Goal: Find specific page/section: Find specific page/section

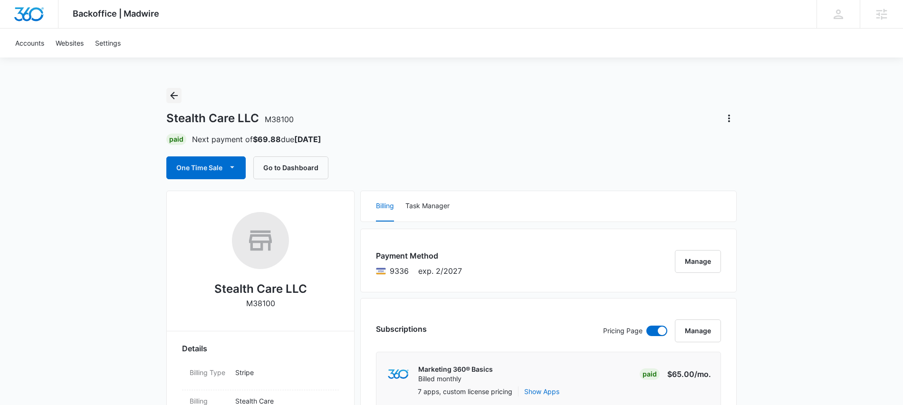
click at [170, 92] on icon "Back" at bounding box center [173, 95] width 11 height 11
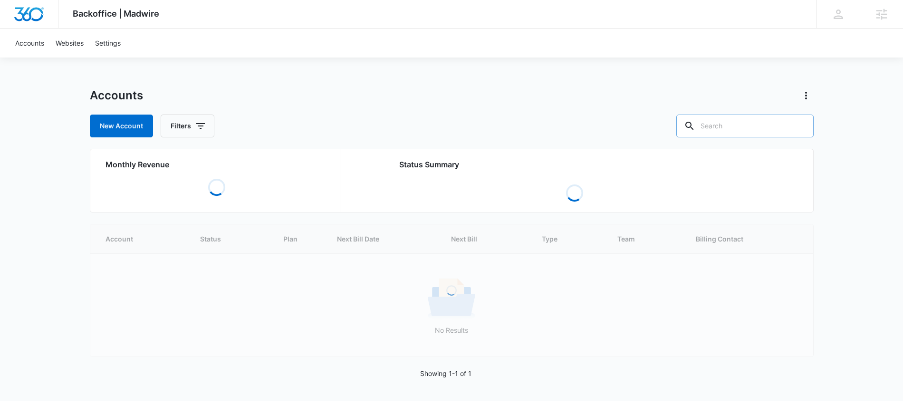
click at [743, 130] on input "text" at bounding box center [745, 126] width 137 height 23
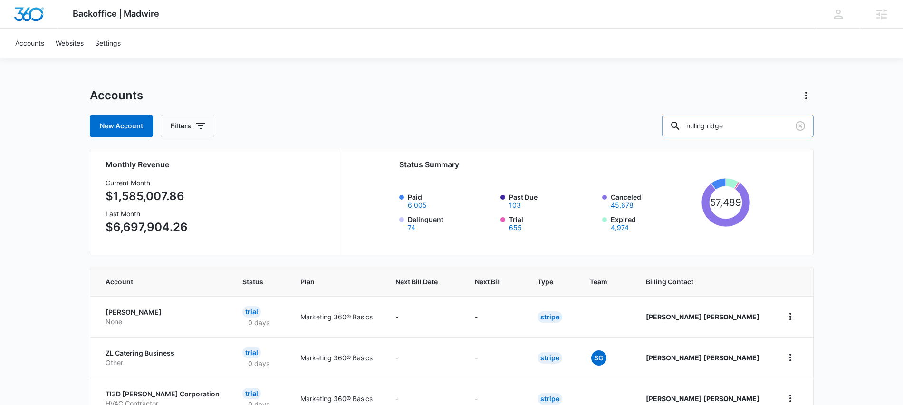
type input "rolling ridge"
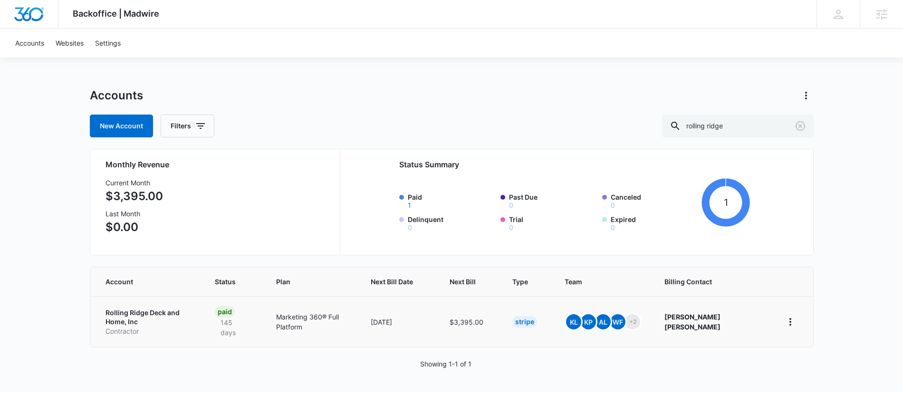
click at [175, 311] on p "Rolling Ridge Deck and Home, Inc" at bounding box center [149, 317] width 87 height 19
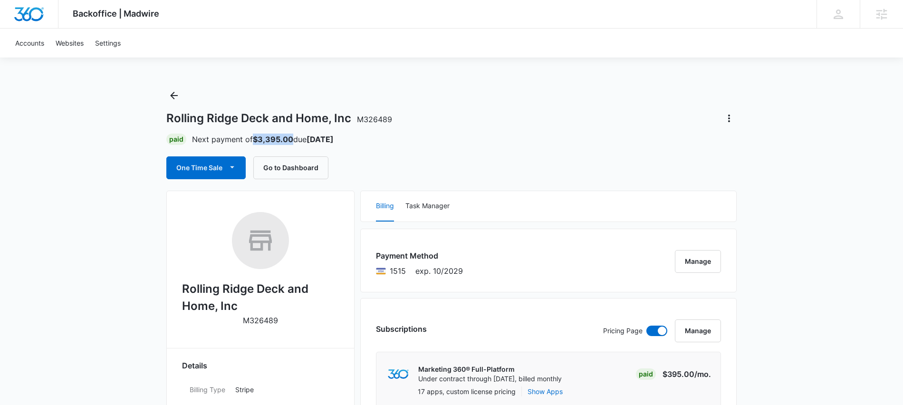
drag, startPoint x: 294, startPoint y: 139, endPoint x: 255, endPoint y: 139, distance: 39.0
click at [255, 139] on p "Next payment of $3,395.00 due [DATE]" at bounding box center [263, 139] width 142 height 11
click at [258, 141] on strong "$3,395.00" at bounding box center [273, 140] width 40 height 10
drag, startPoint x: 258, startPoint y: 141, endPoint x: 280, endPoint y: 141, distance: 21.9
click at [280, 141] on strong "$3,395.00" at bounding box center [273, 140] width 40 height 10
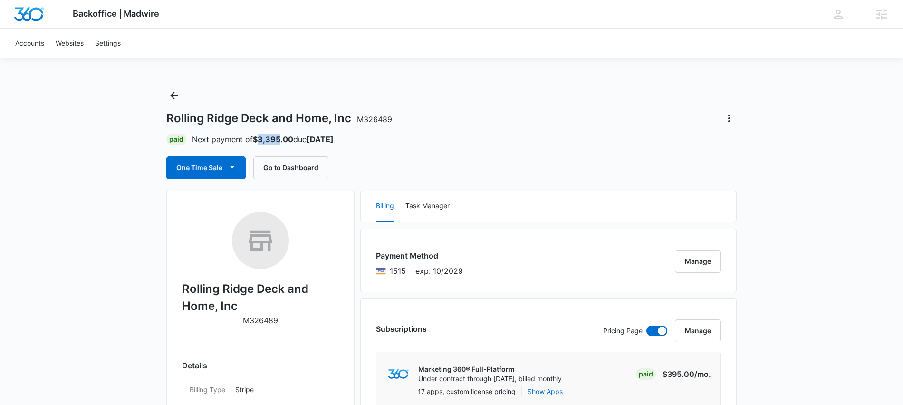
copy strong "3,395"
click at [174, 91] on icon "Back" at bounding box center [173, 95] width 11 height 11
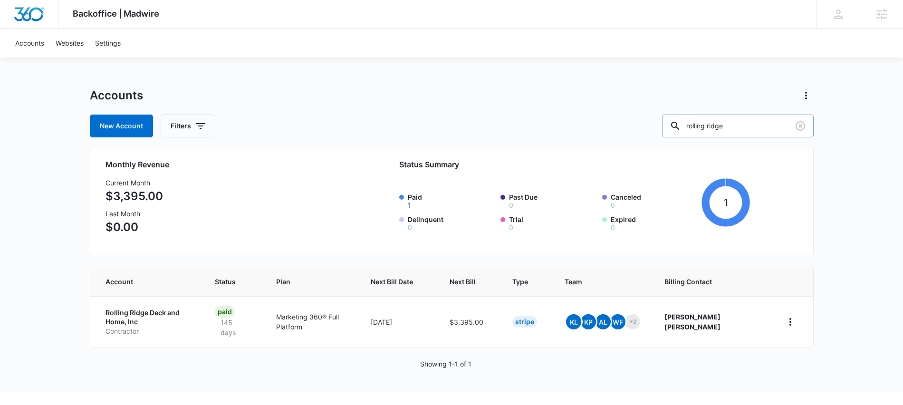
click at [729, 123] on input "rolling ridge" at bounding box center [738, 126] width 152 height 23
type input "creating every op"
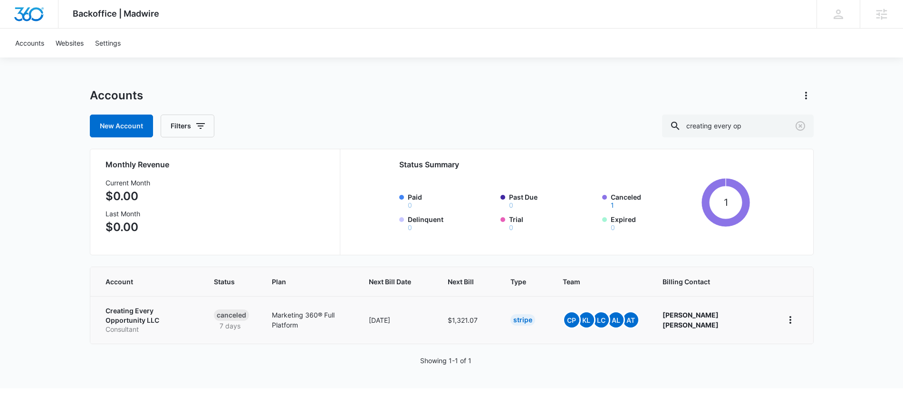
click at [149, 306] on td "Creating Every Opportunity LLC Consultant" at bounding box center [146, 320] width 112 height 48
click at [149, 312] on p "Creating Every Opportunity LLC" at bounding box center [149, 315] width 86 height 19
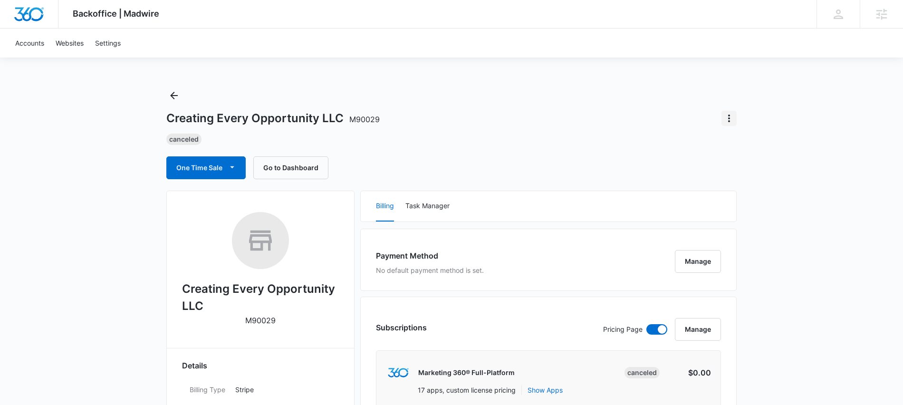
click at [730, 118] on icon "Actions" at bounding box center [729, 119] width 2 height 8
click at [651, 126] on div "Creating Every Opportunity LLC M90029 Close Account Canceled One Time Sale Go t…" at bounding box center [451, 133] width 571 height 91
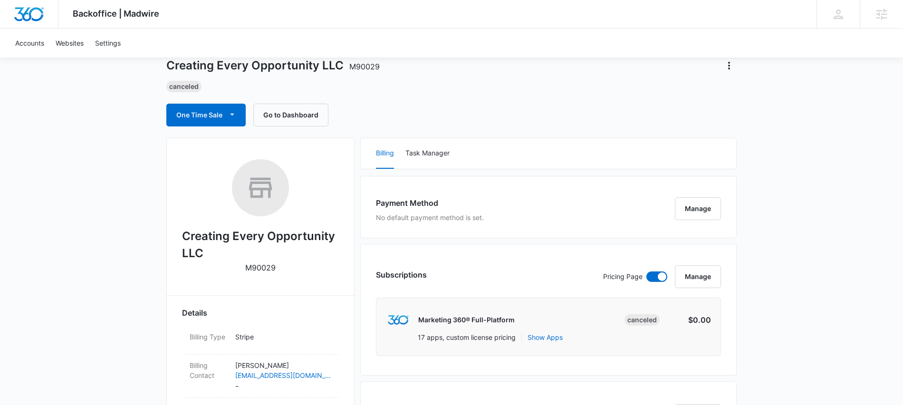
scroll to position [56, 0]
